Goal: Entertainment & Leisure: Consume media (video, audio)

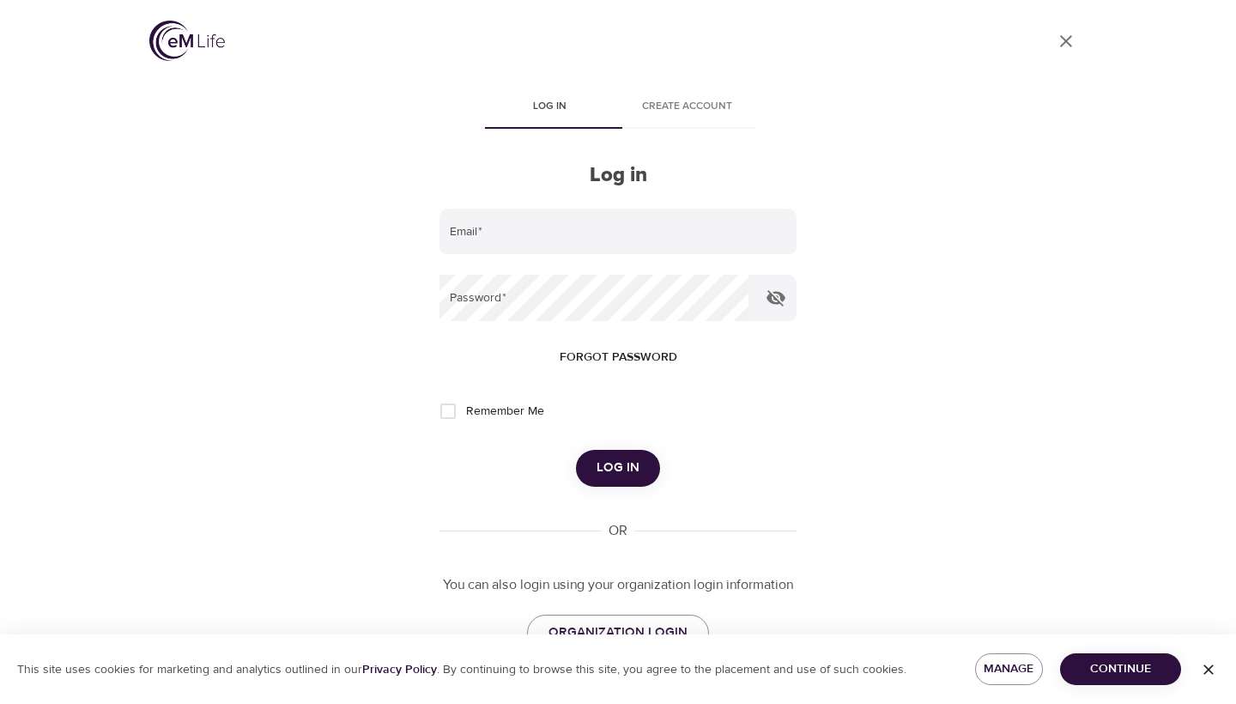
click at [701, 118] on button "Create account" at bounding box center [686, 108] width 137 height 41
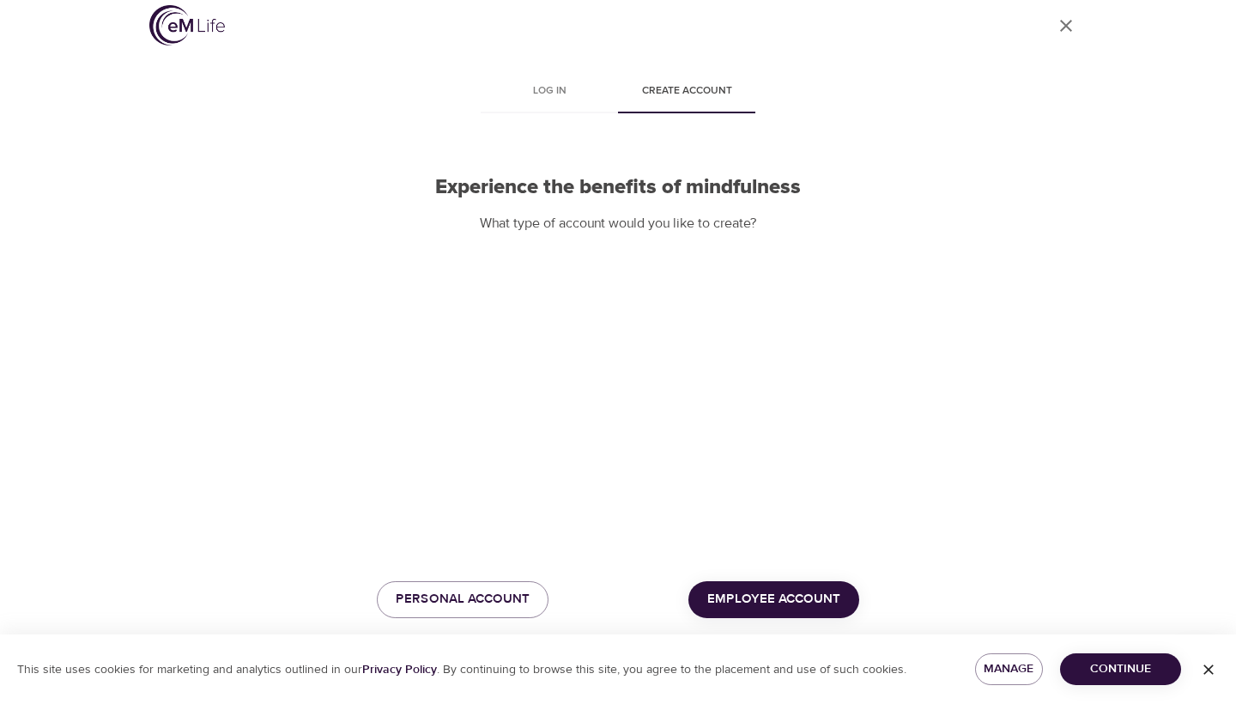
scroll to position [15, 0]
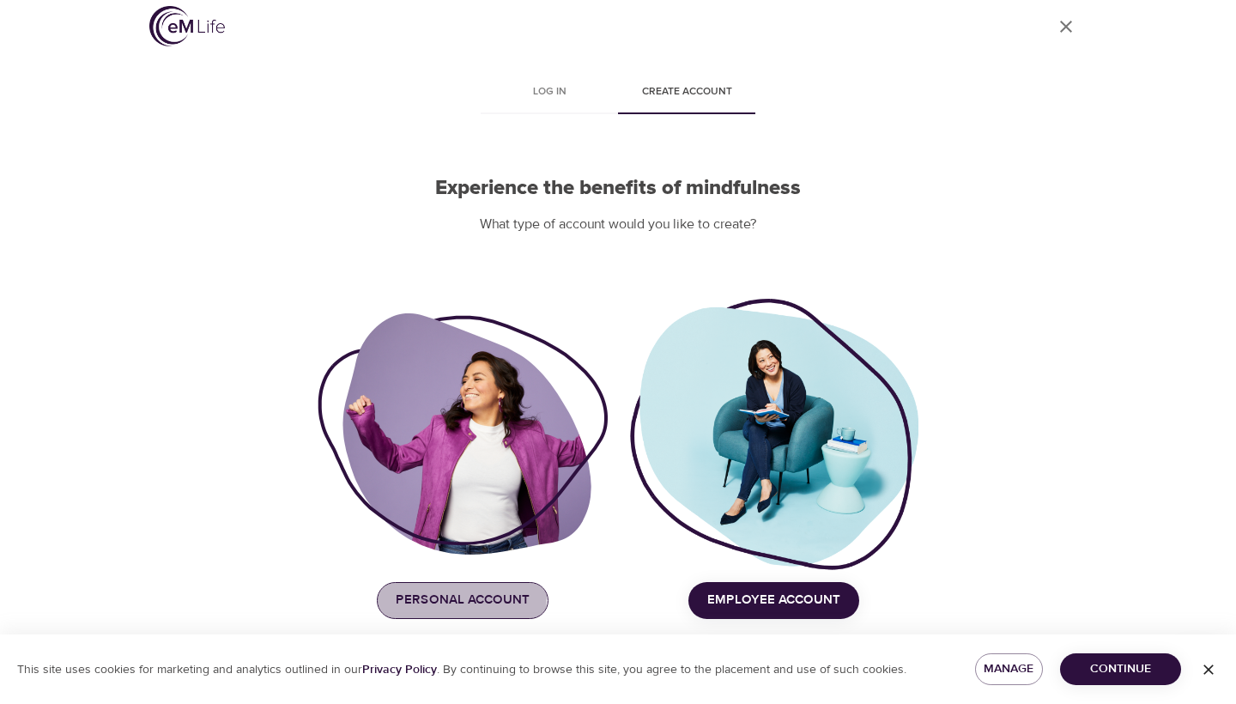
click at [424, 594] on span "Personal Account" at bounding box center [463, 600] width 134 height 22
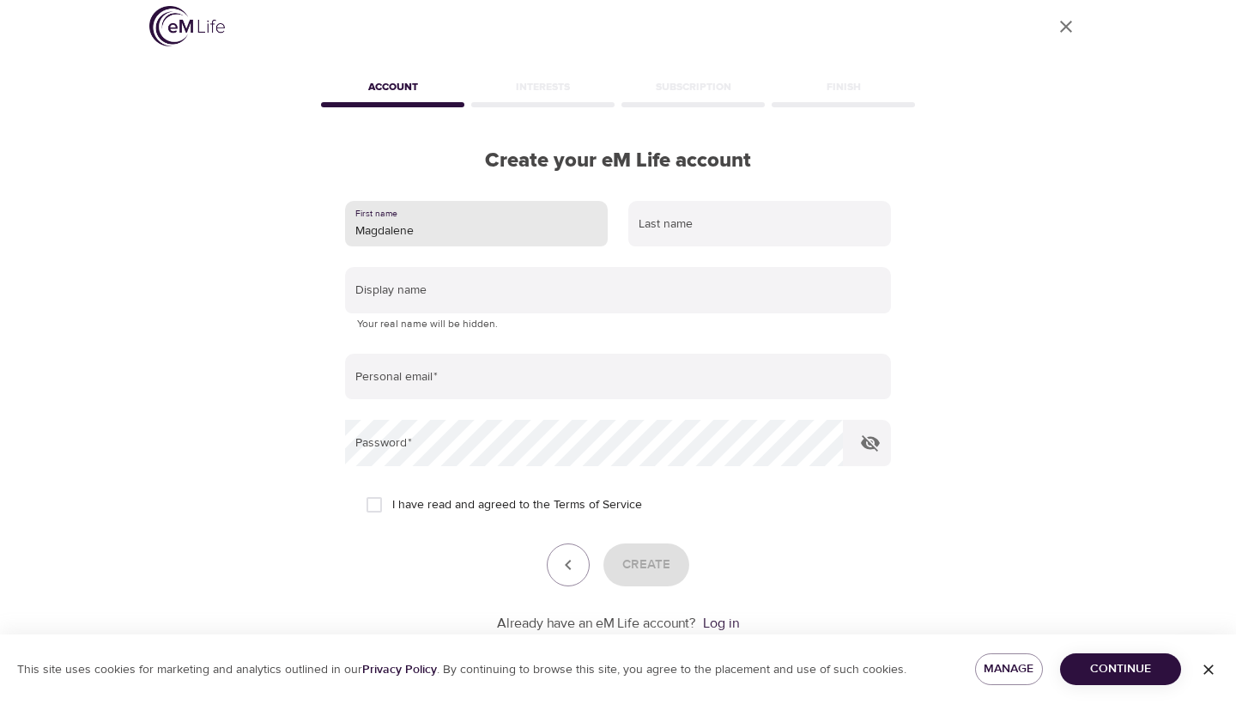
type input "Magdalene"
type input "/"
type input "Row"
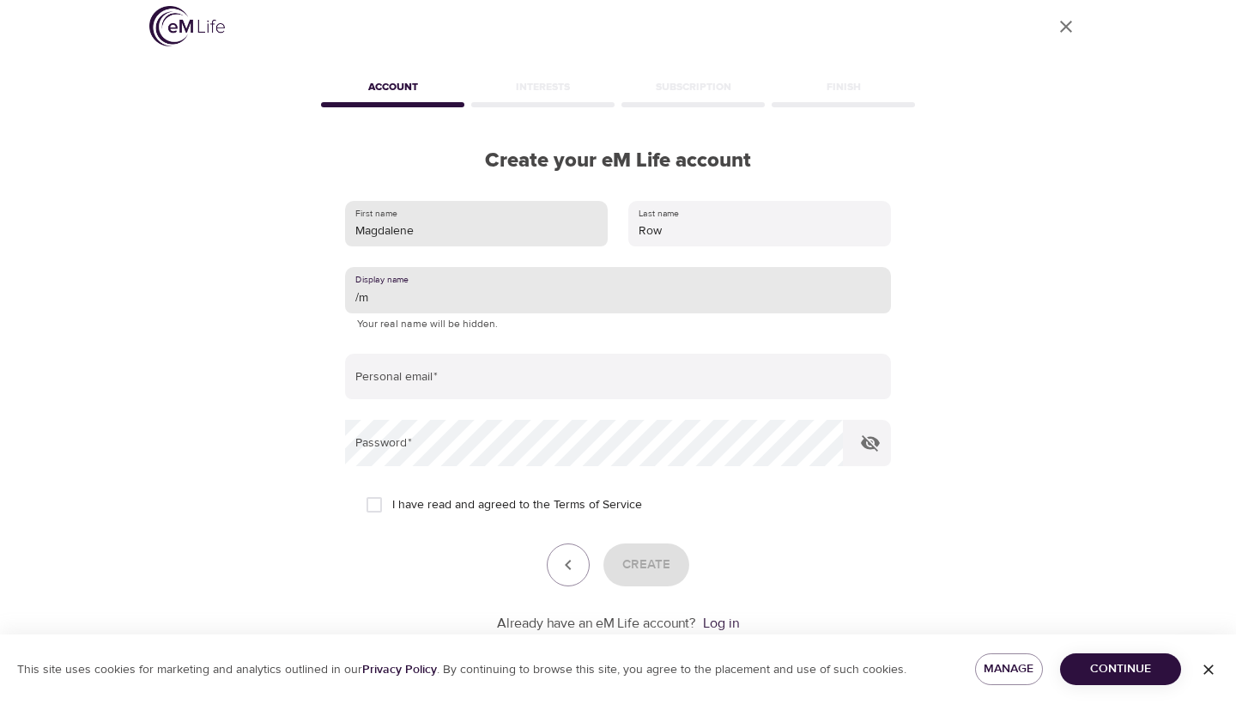
type input "/"
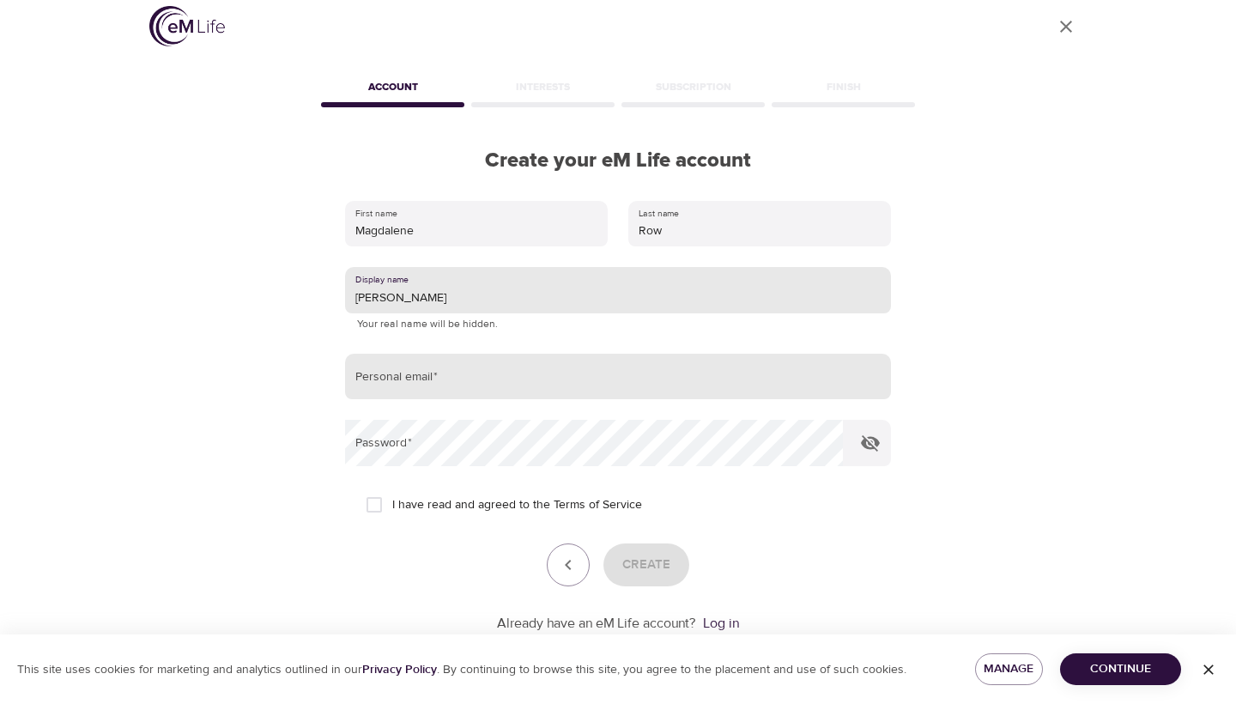
type input "Maggie R"
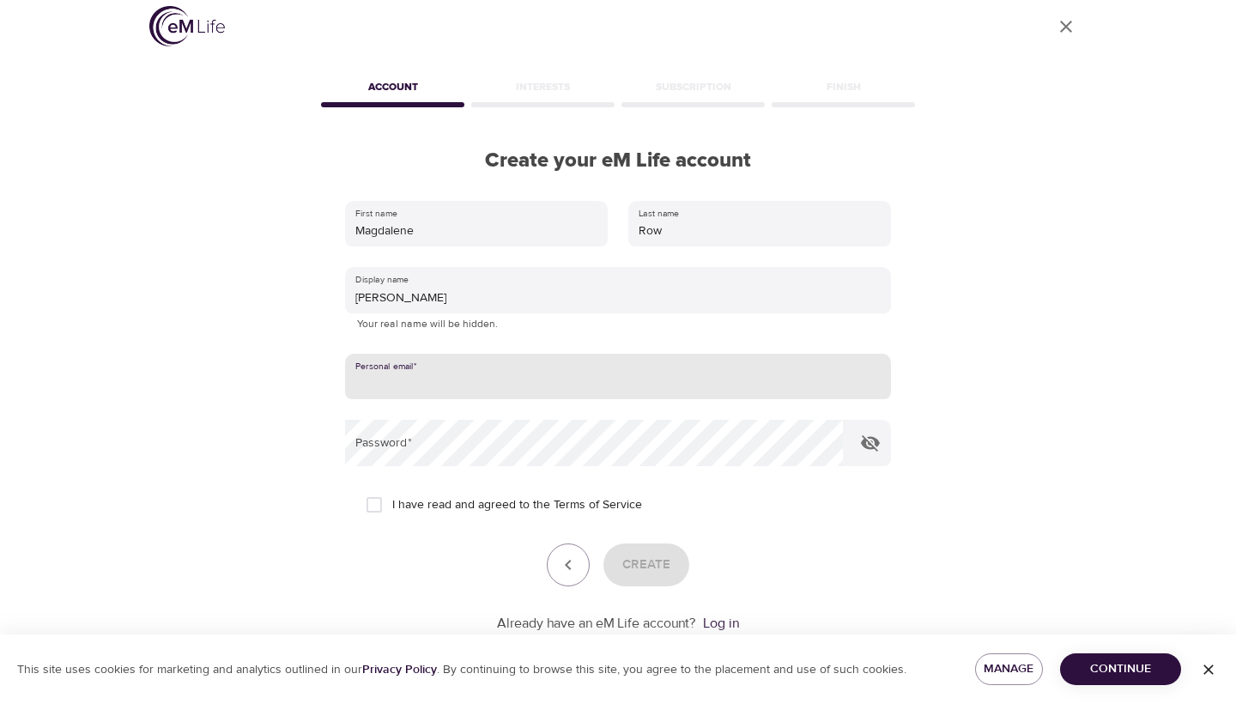
type input "[EMAIL_ADDRESS][DOMAIN_NAME]"
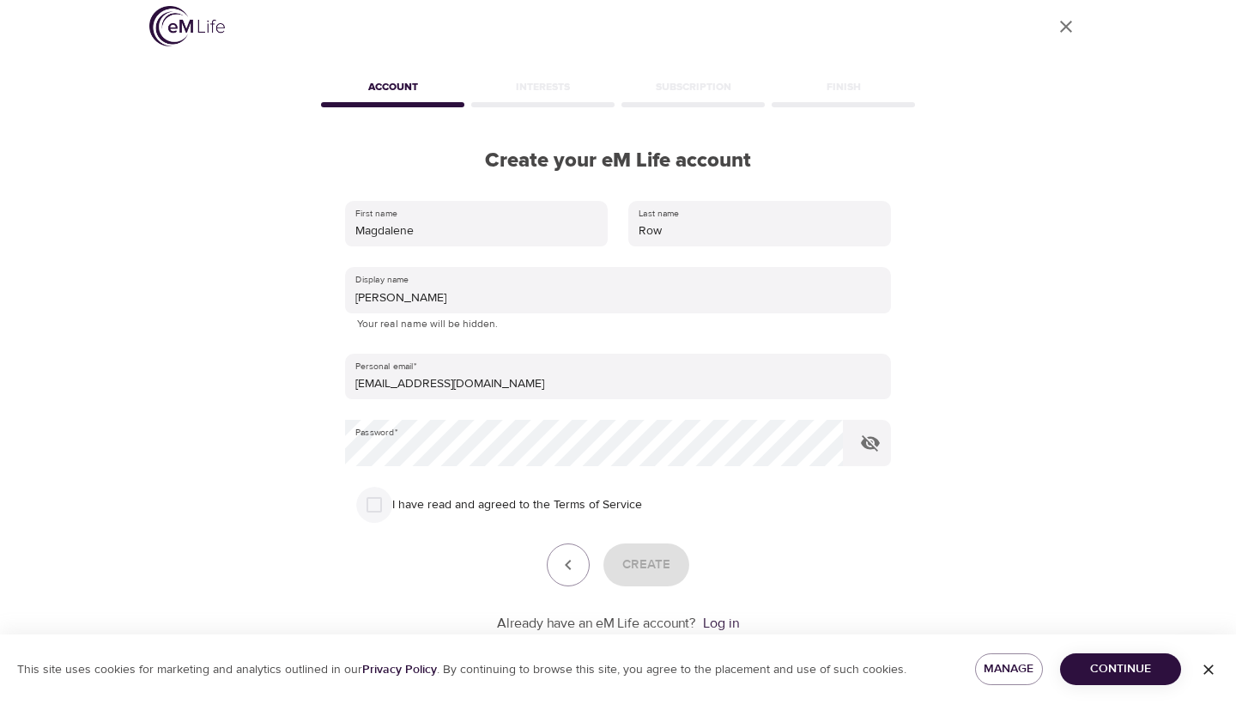
click at [377, 497] on input "I have read and agreed to the Terms of Service" at bounding box center [374, 505] width 36 height 36
checkbox input "true"
click at [671, 575] on button "Create" at bounding box center [647, 564] width 86 height 43
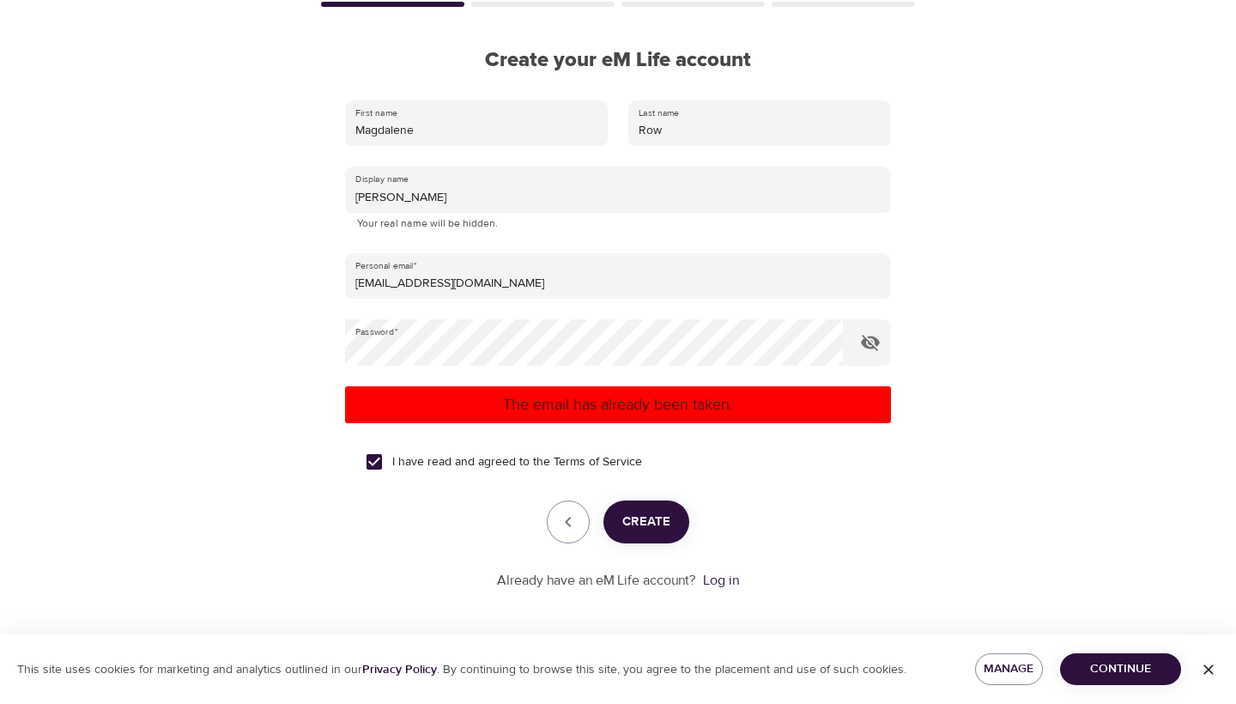
scroll to position [114, 0]
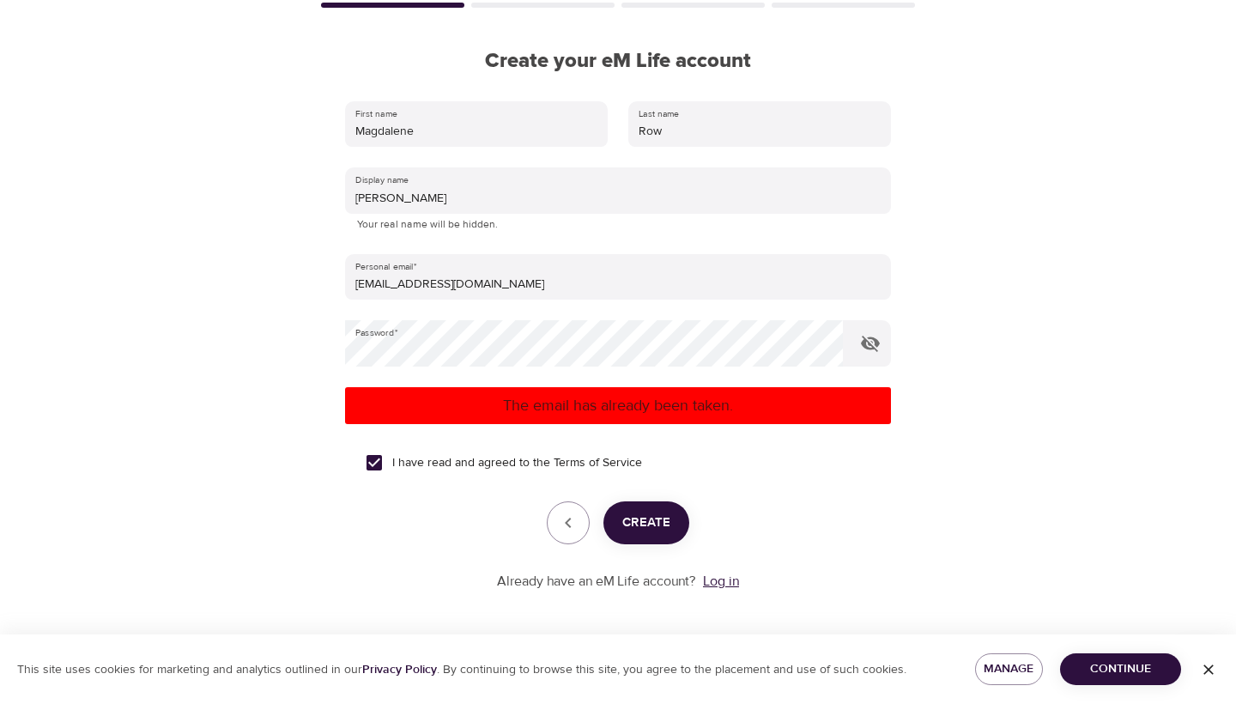
click at [727, 576] on link "Log in" at bounding box center [721, 581] width 36 height 17
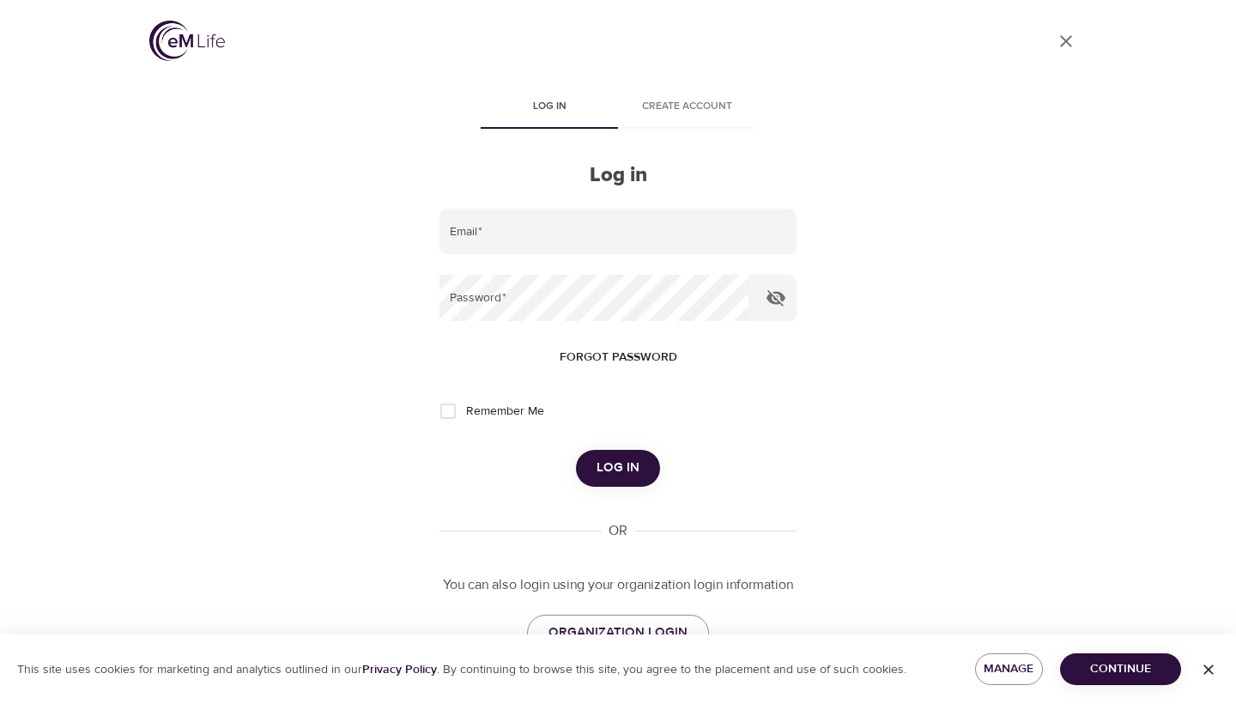
type input "[EMAIL_ADDRESS][DOMAIN_NAME]"
click at [779, 298] on icon "button" at bounding box center [776, 298] width 21 height 21
click at [640, 467] on button "Log in" at bounding box center [618, 468] width 84 height 36
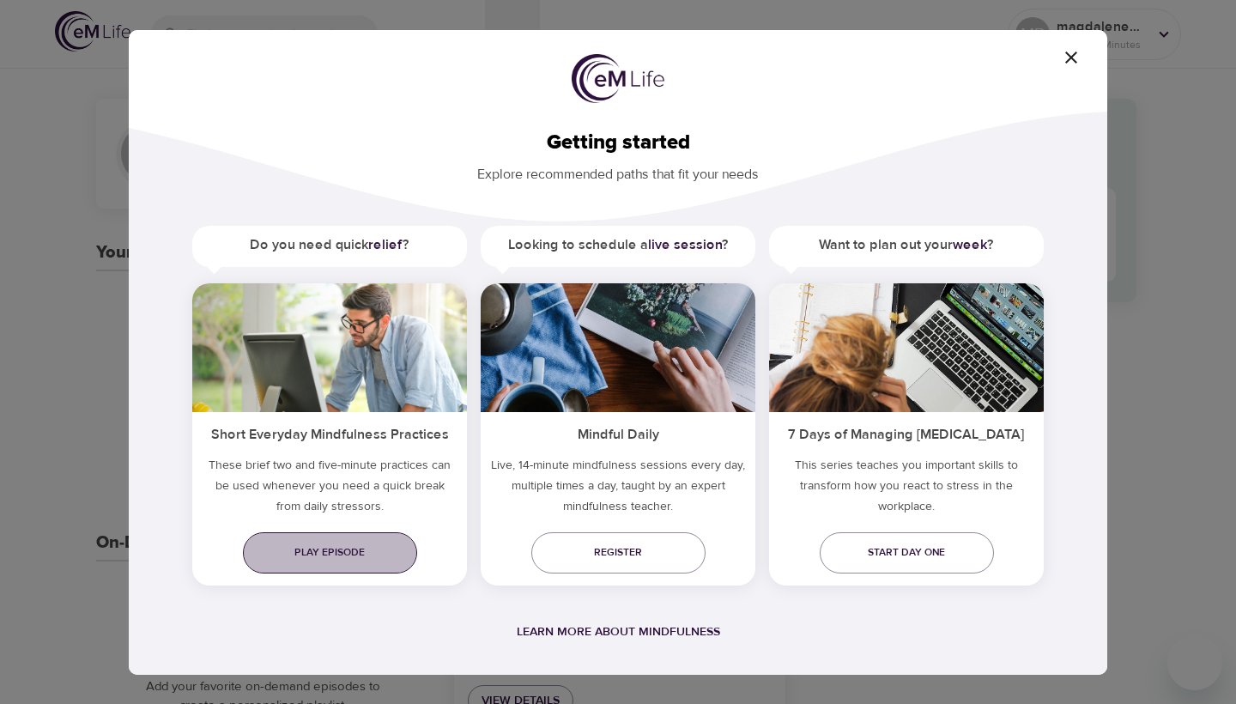
click at [352, 567] on link "Play episode" at bounding box center [330, 552] width 174 height 41
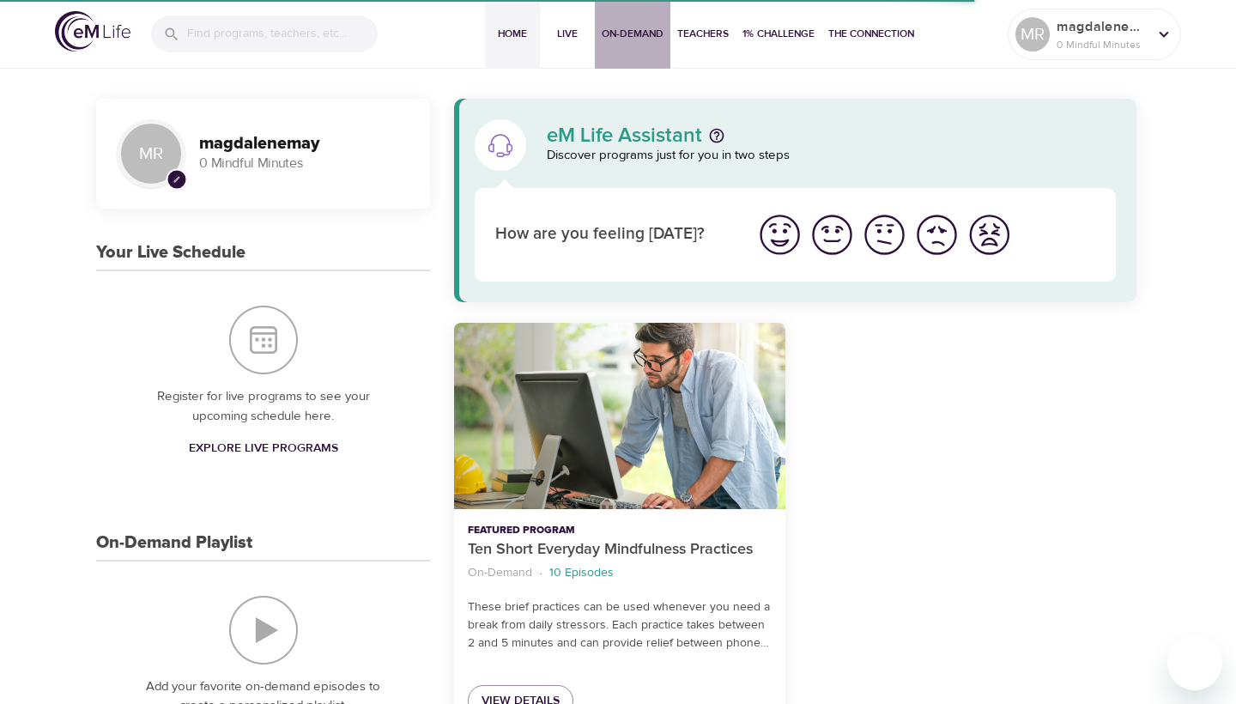
click at [651, 40] on span "On-Demand" at bounding box center [633, 34] width 62 height 18
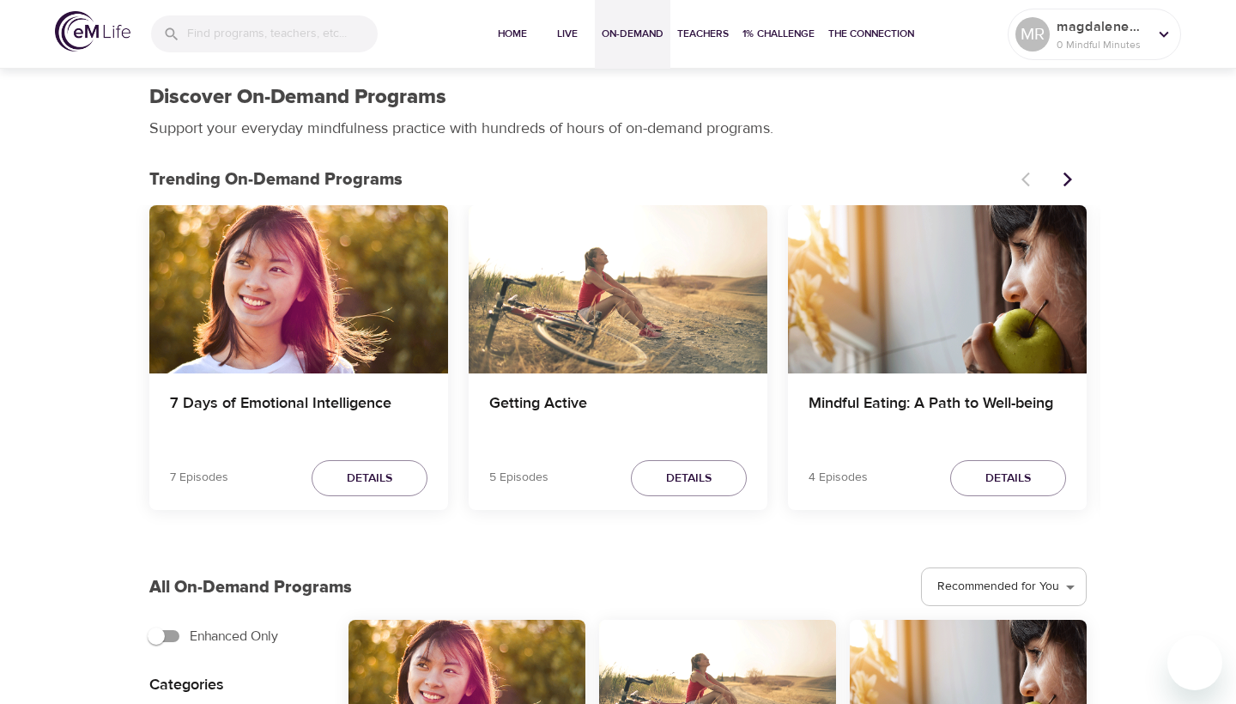
scroll to position [82, 0]
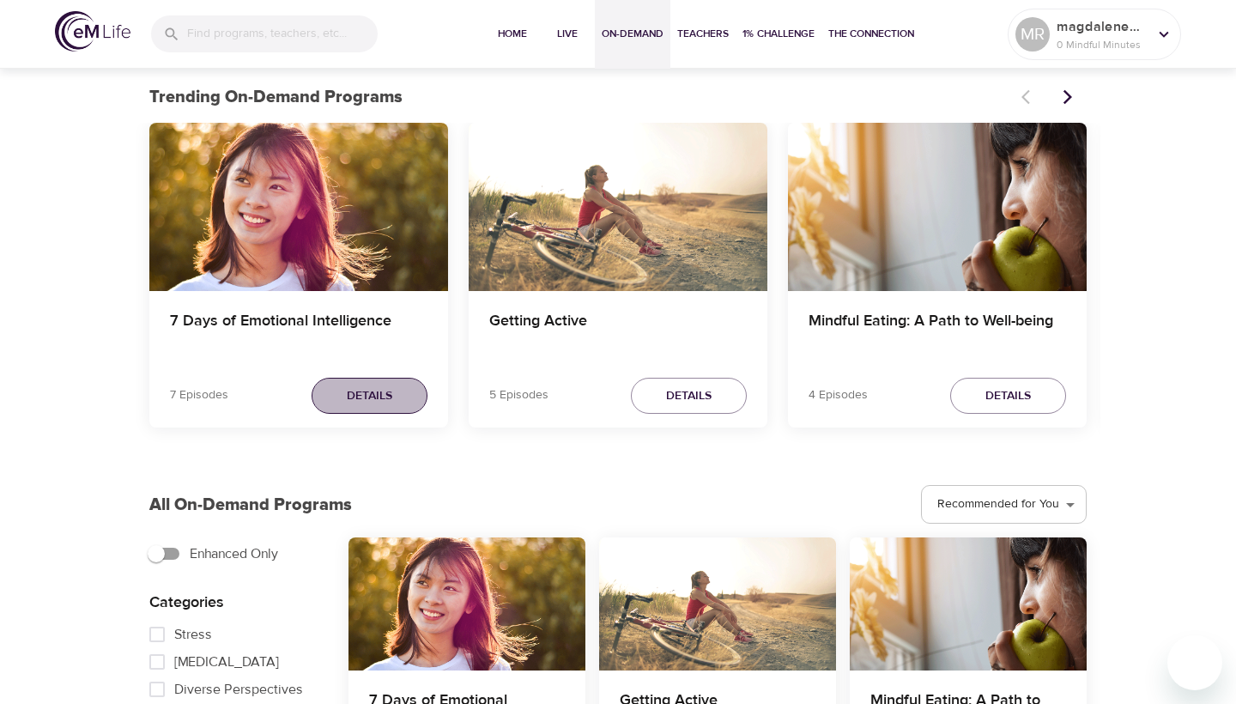
click at [410, 389] on button "Details" at bounding box center [370, 396] width 116 height 37
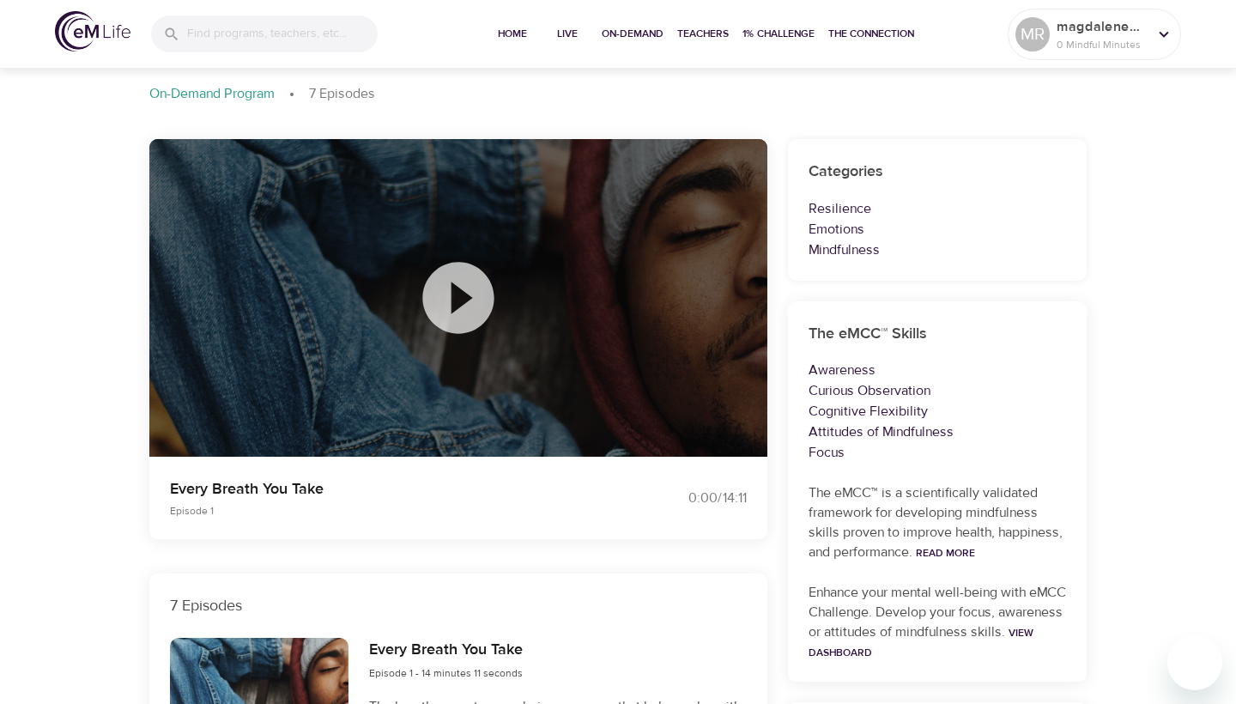
click at [460, 306] on icon at bounding box center [459, 298] width 86 height 86
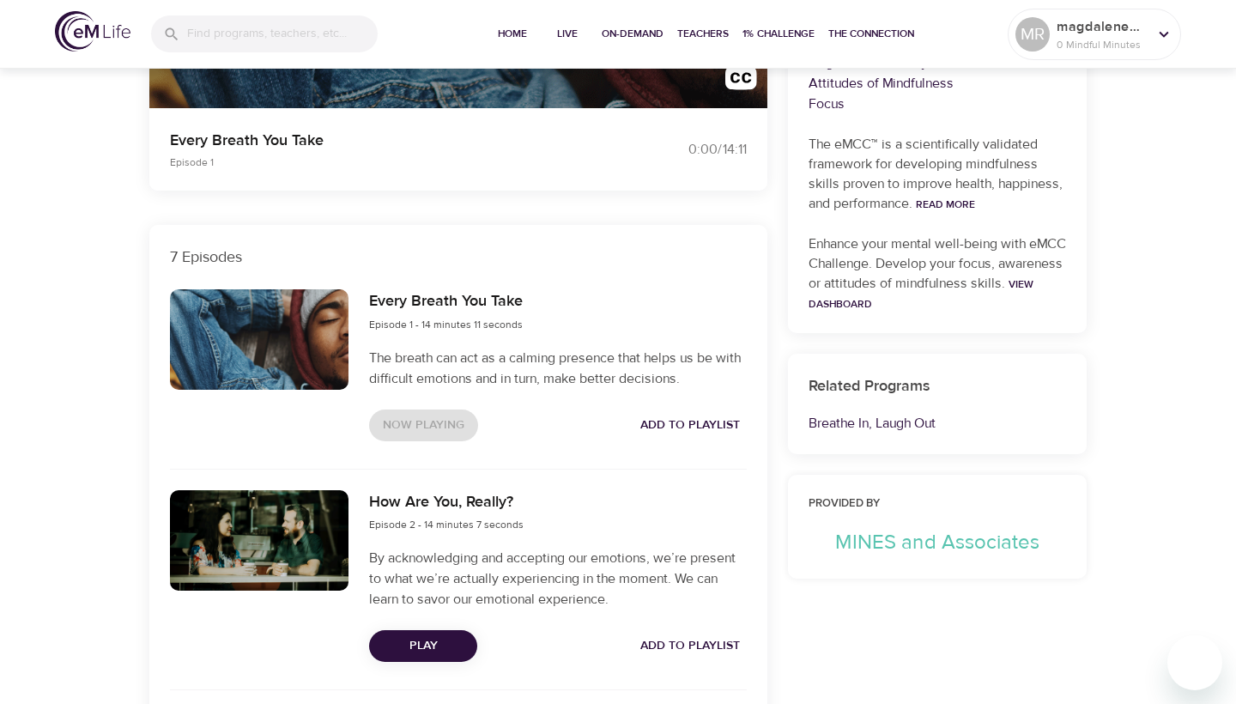
scroll to position [431, 0]
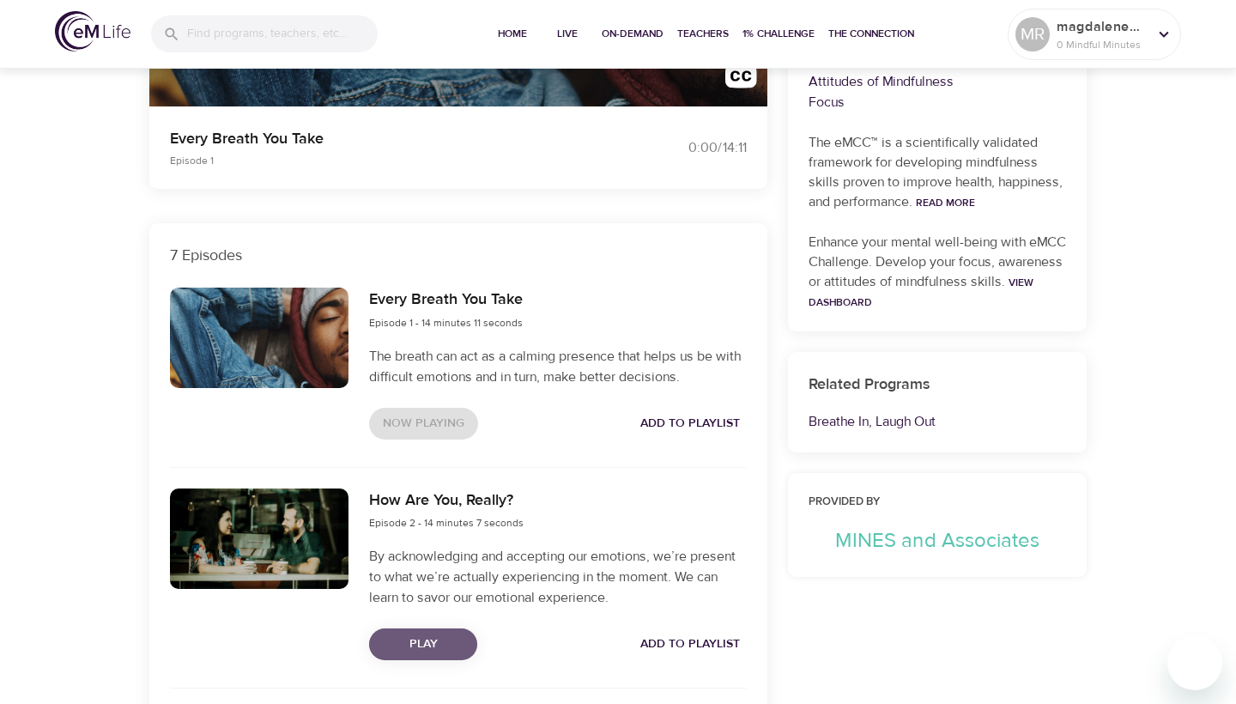
click at [439, 635] on span "Play" at bounding box center [423, 644] width 81 height 21
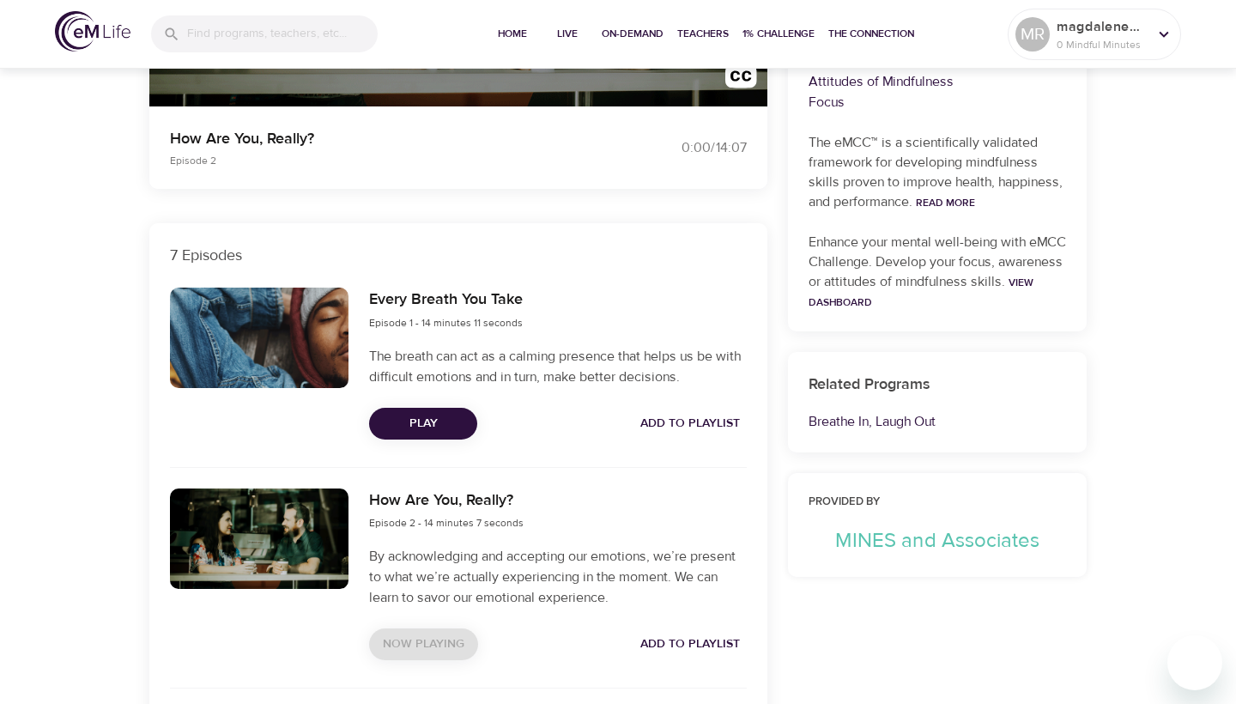
scroll to position [0, 0]
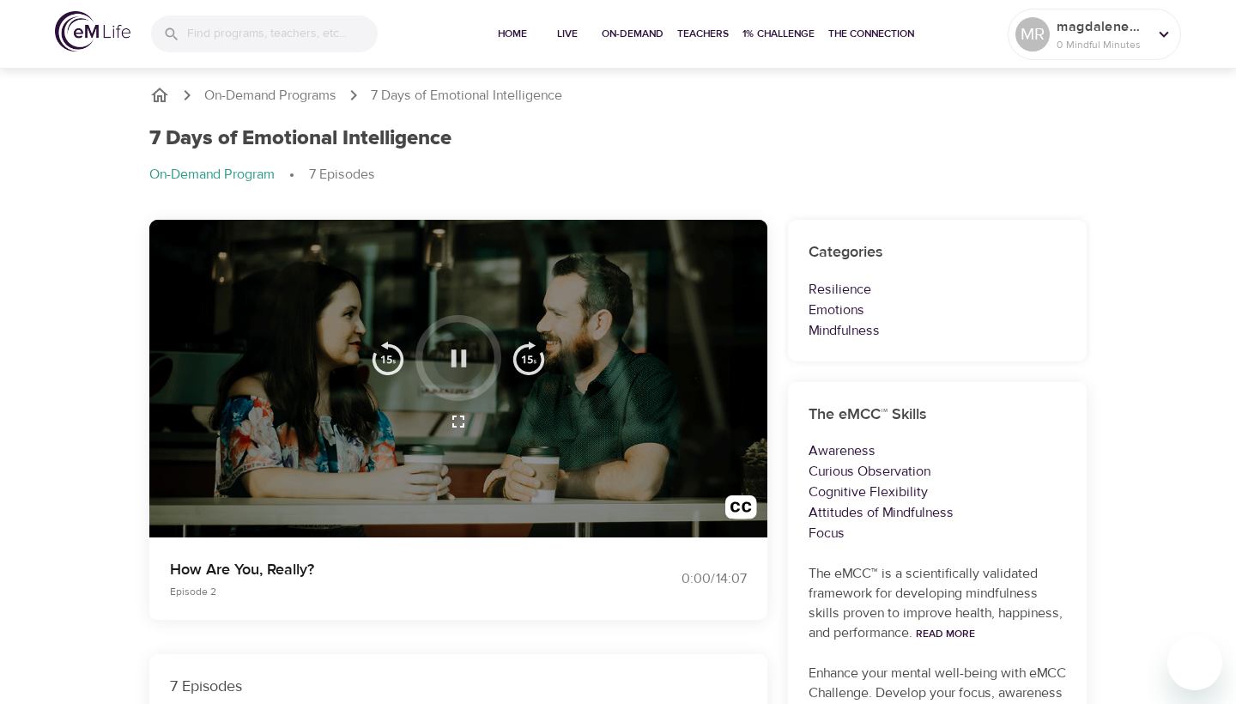
click at [460, 359] on icon "button" at bounding box center [459, 358] width 30 height 30
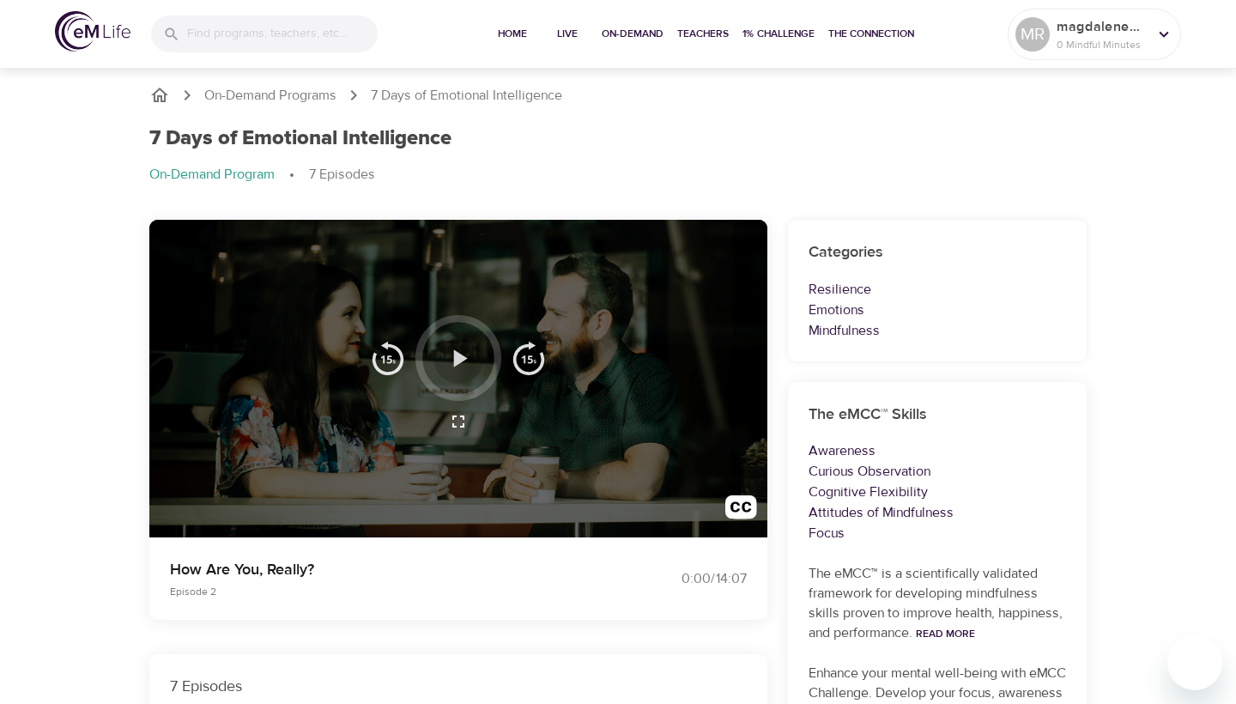
click at [459, 358] on icon "button" at bounding box center [460, 357] width 14 height 17
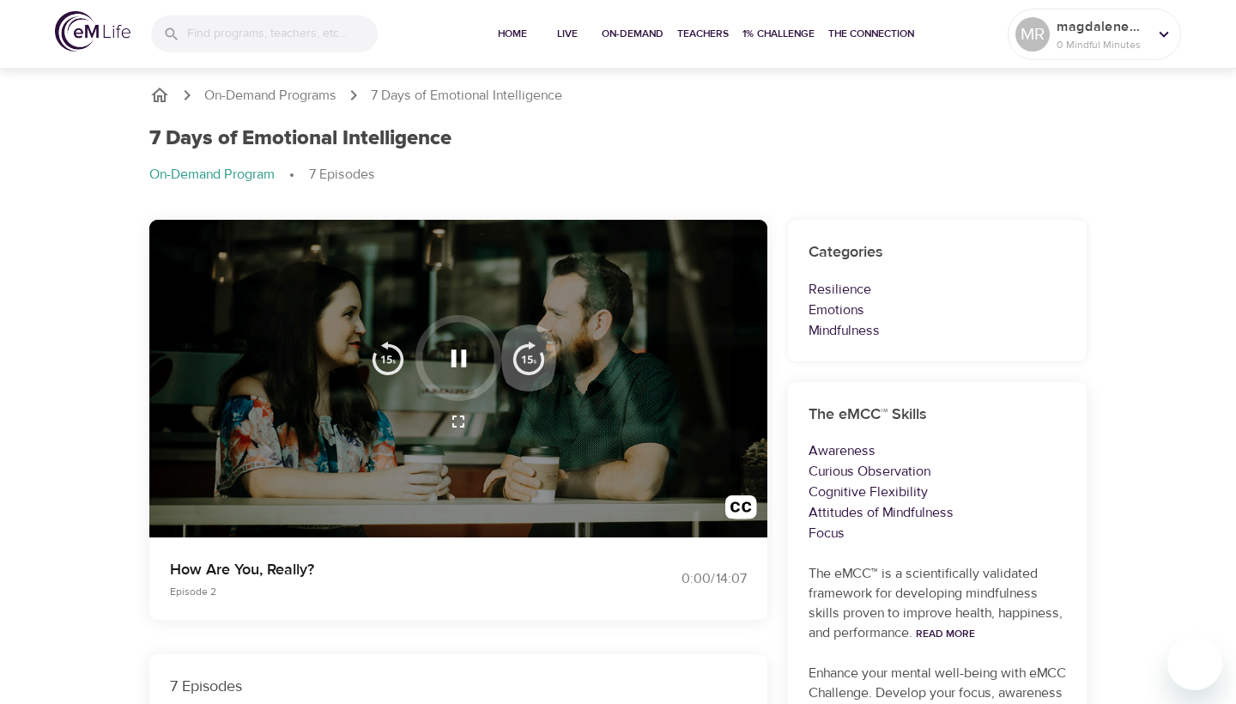
click at [526, 361] on img "button" at bounding box center [529, 358] width 34 height 34
click at [458, 365] on icon "button" at bounding box center [459, 358] width 30 height 30
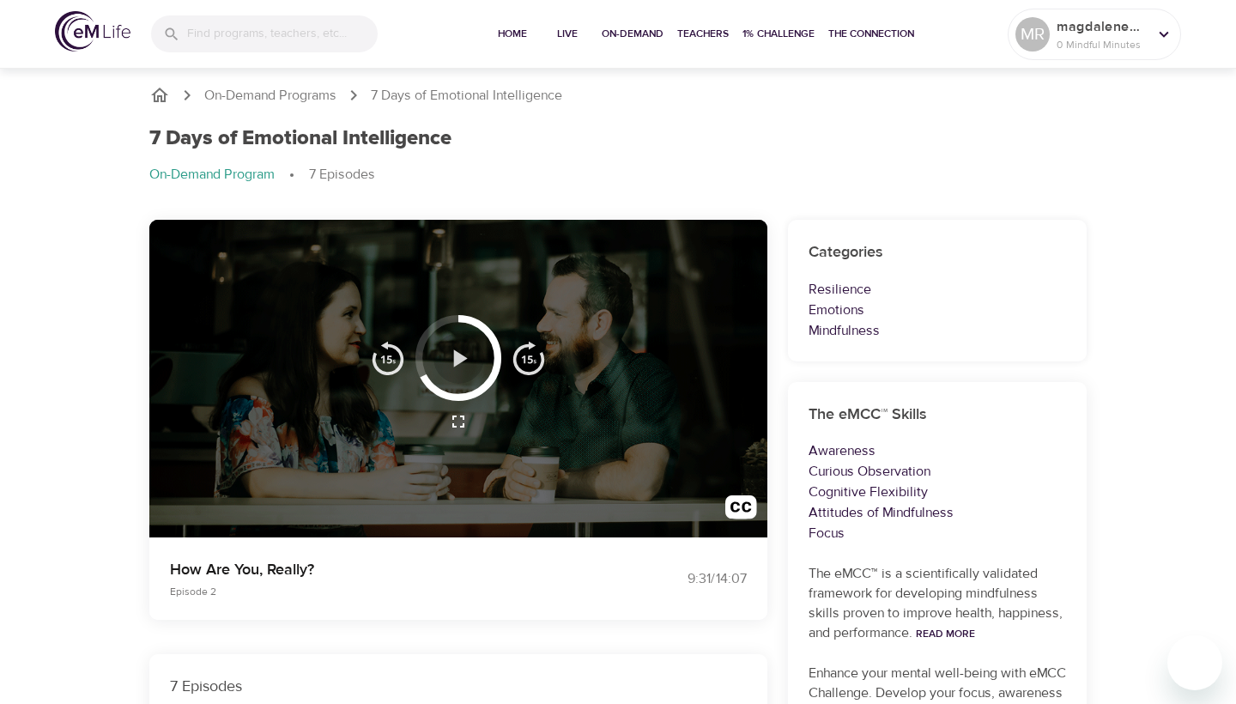
click at [465, 365] on icon "button" at bounding box center [459, 358] width 30 height 30
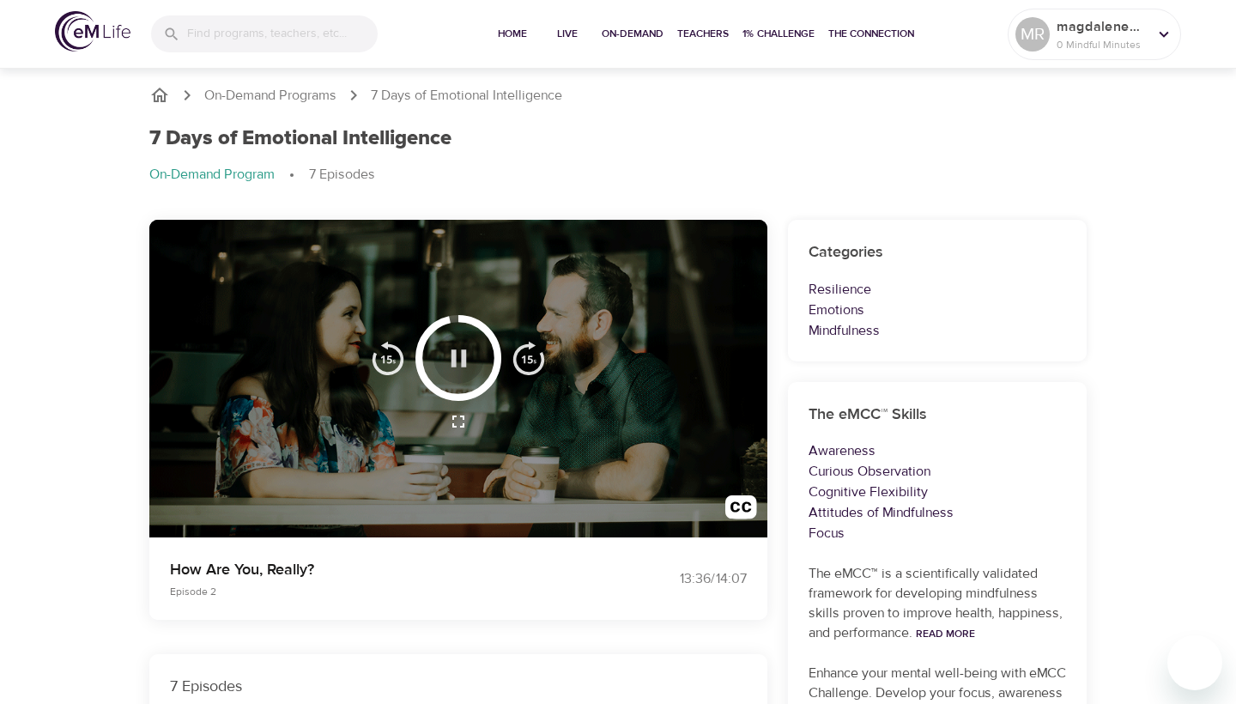
click at [464, 348] on icon "button" at bounding box center [459, 358] width 30 height 30
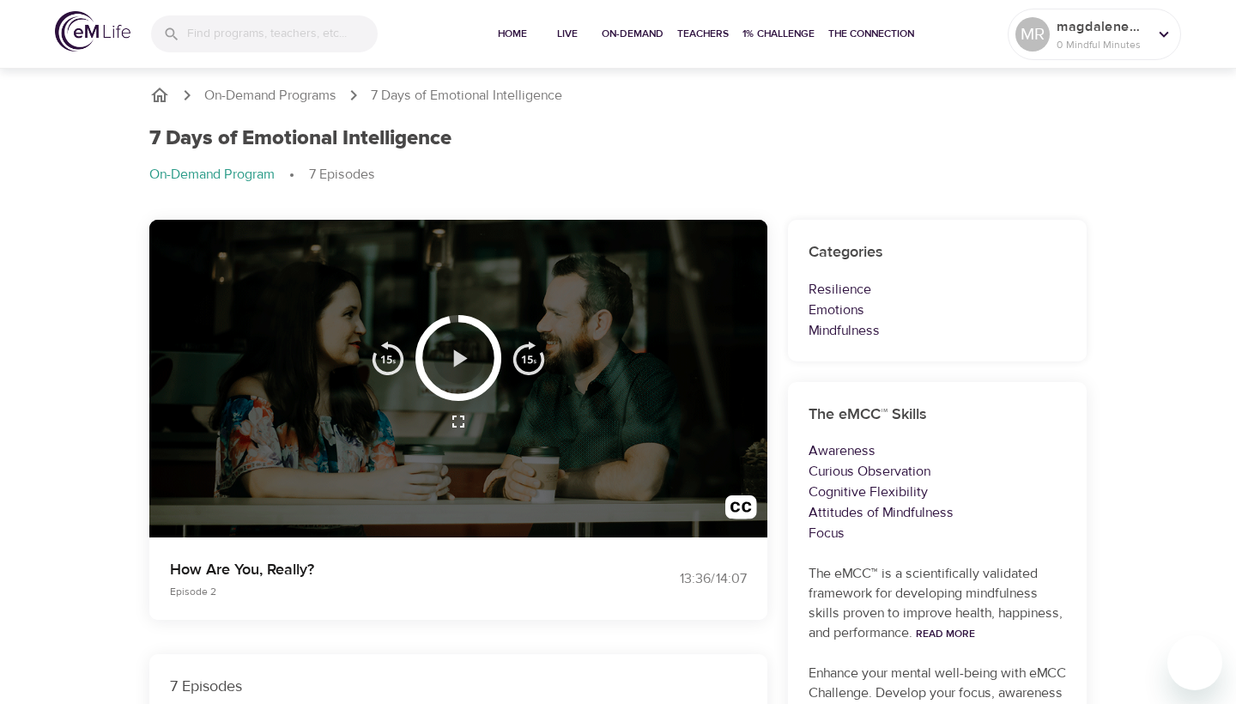
click at [464, 348] on icon "button" at bounding box center [459, 358] width 30 height 30
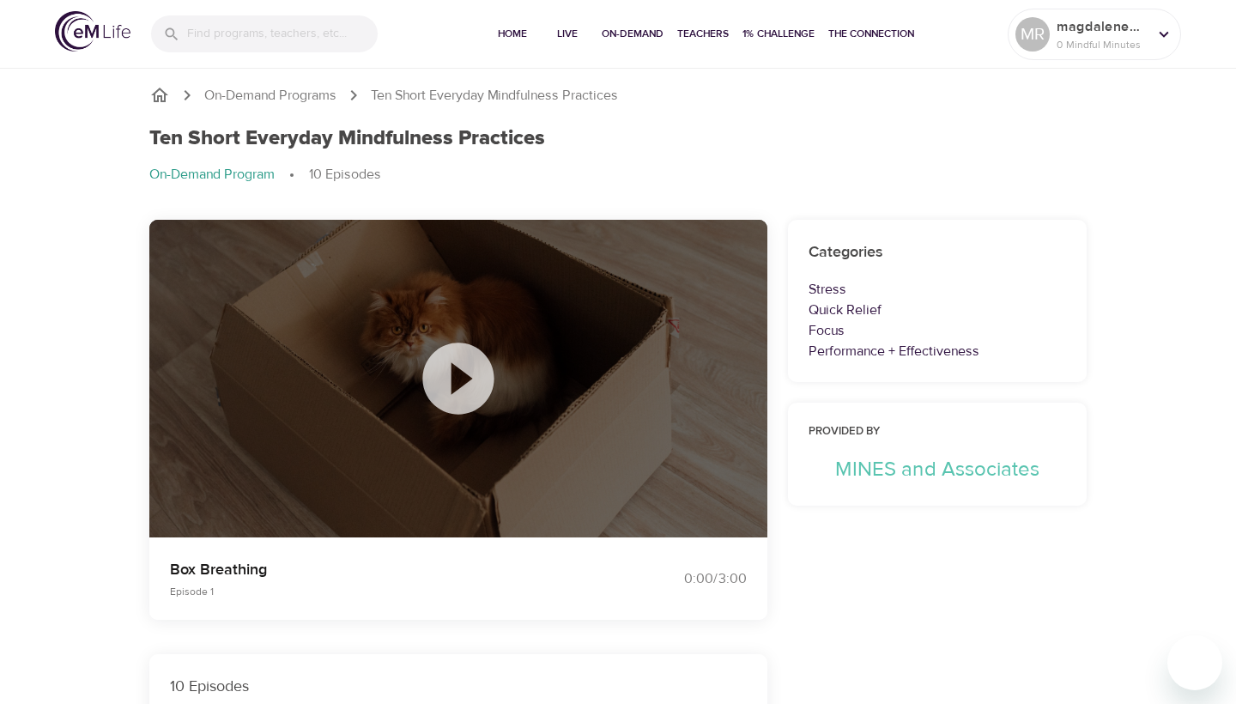
click at [455, 397] on icon at bounding box center [457, 378] width 71 height 71
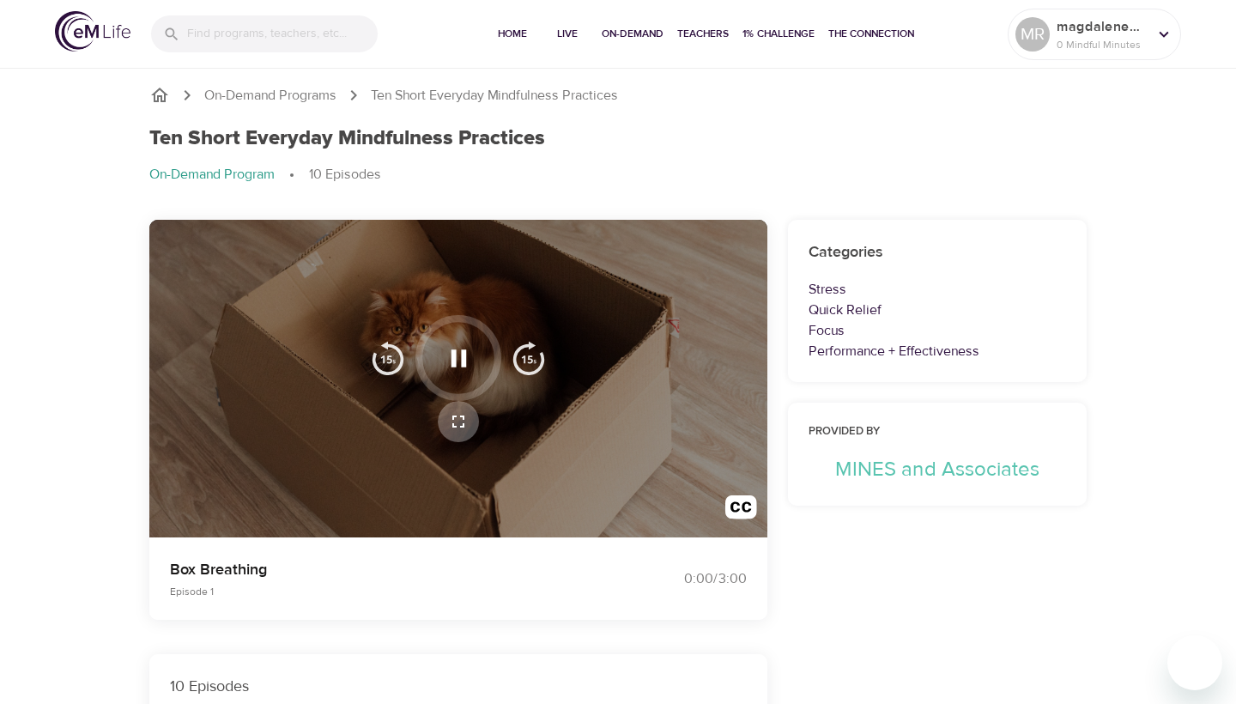
click at [452, 416] on icon "button" at bounding box center [458, 422] width 12 height 12
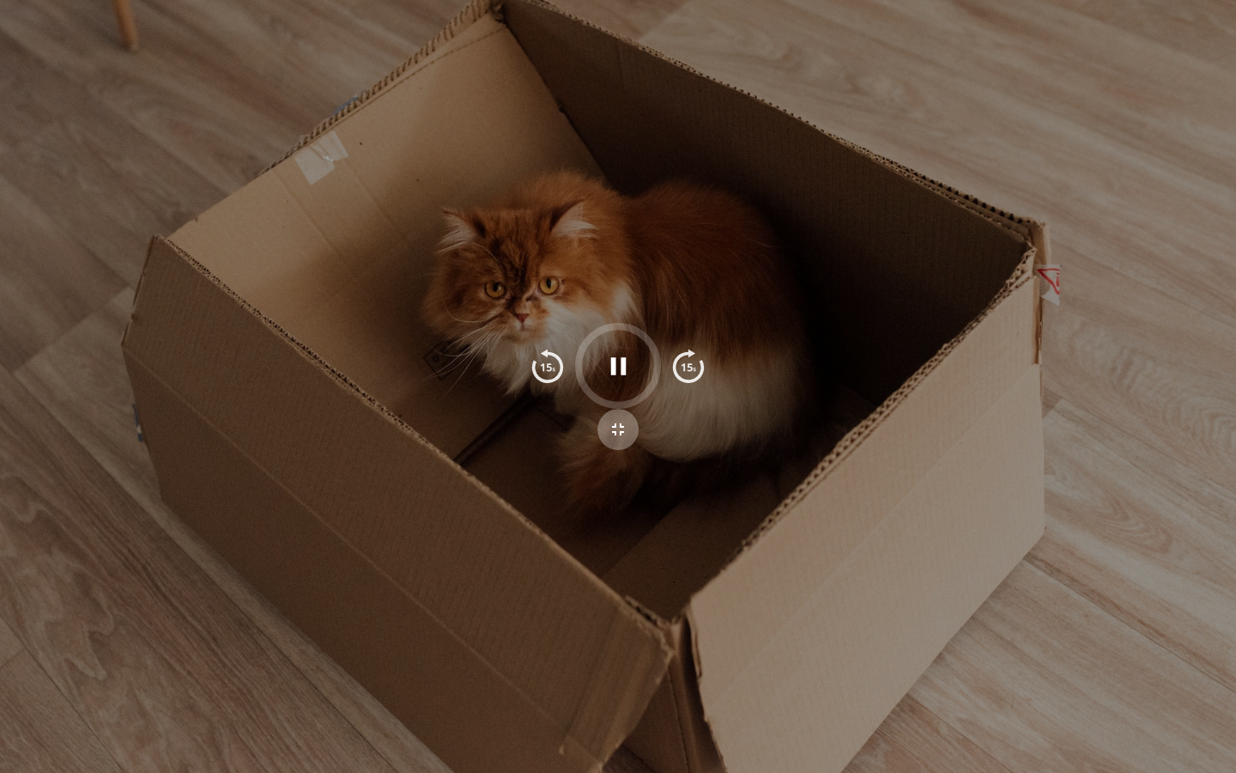
click at [616, 427] on icon "button" at bounding box center [618, 429] width 12 height 12
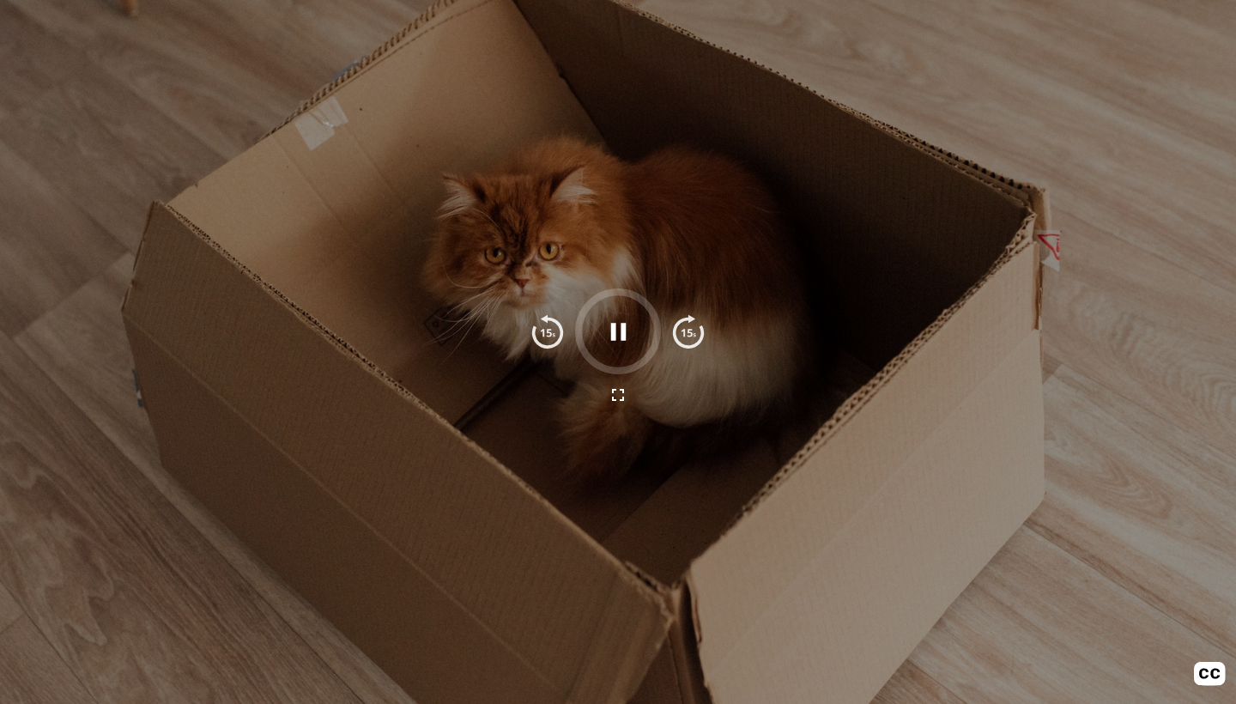
scroll to position [588, 0]
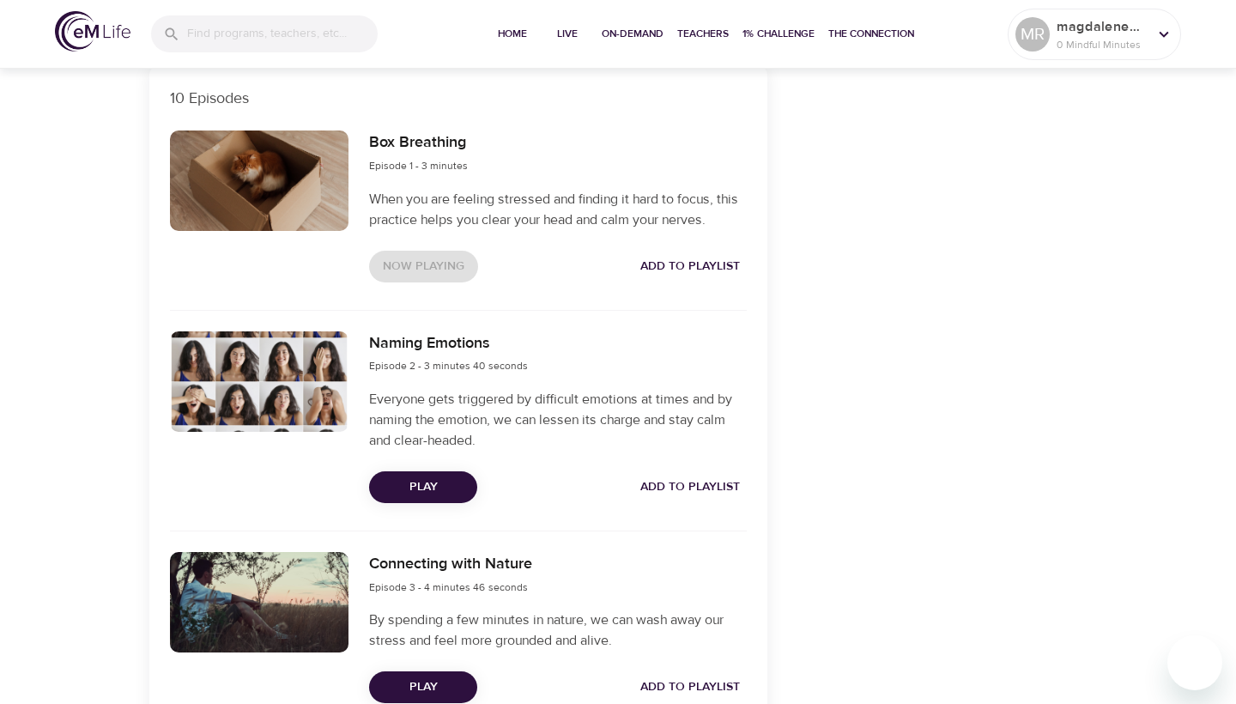
click at [585, 331] on div "Naming Emotions Episode 2 - 3 minutes 40 seconds" at bounding box center [558, 353] width 378 height 45
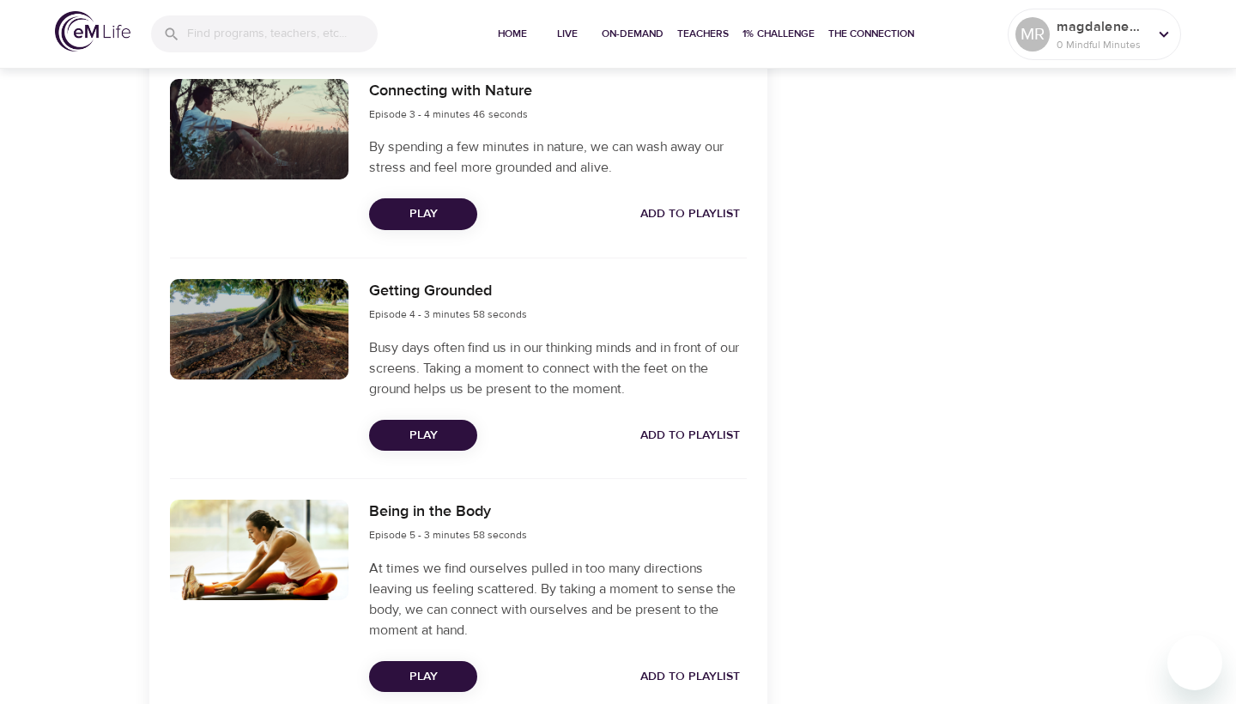
scroll to position [1062, 0]
